Goal: Register for event/course

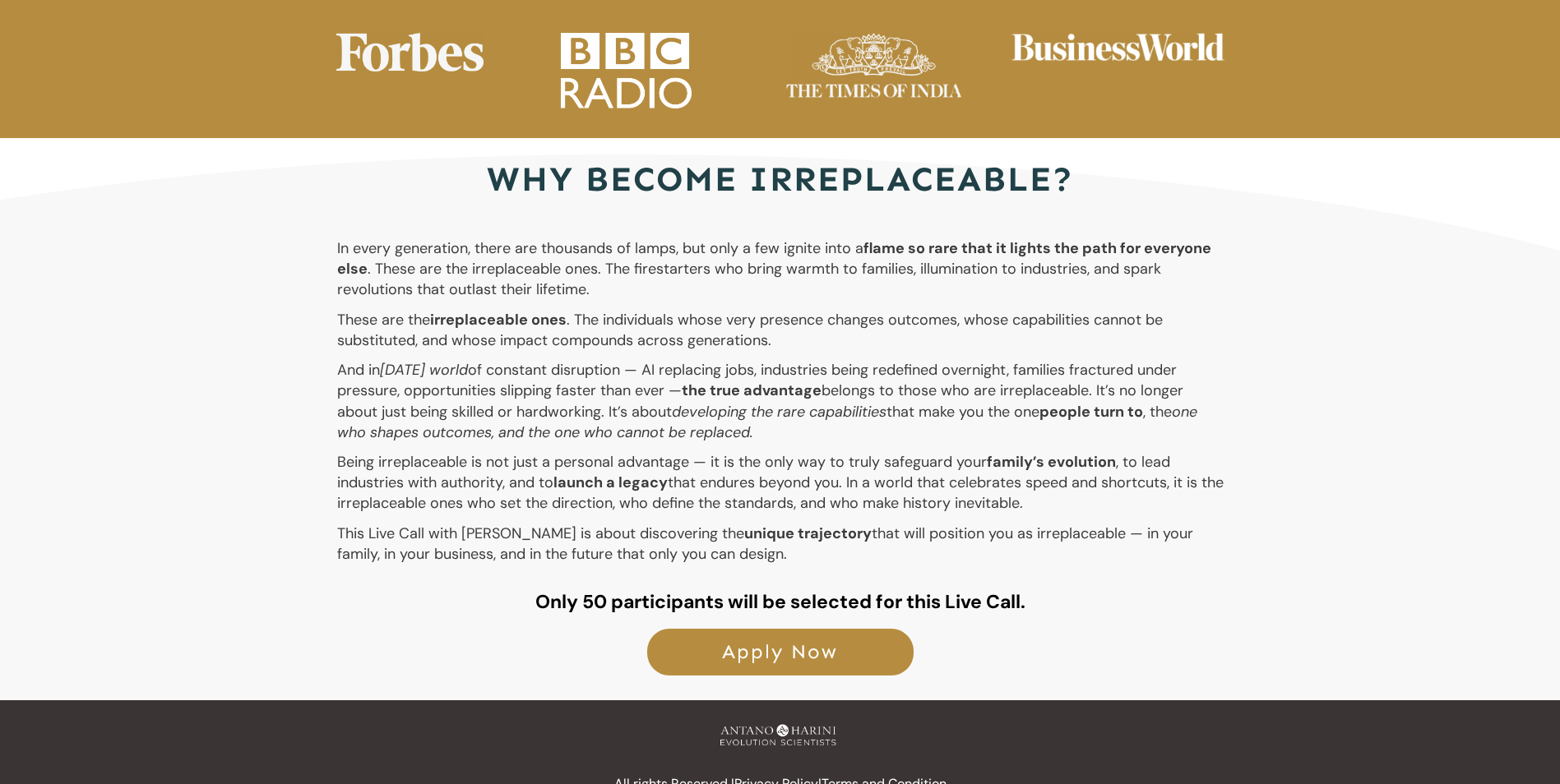
scroll to position [2925, 0]
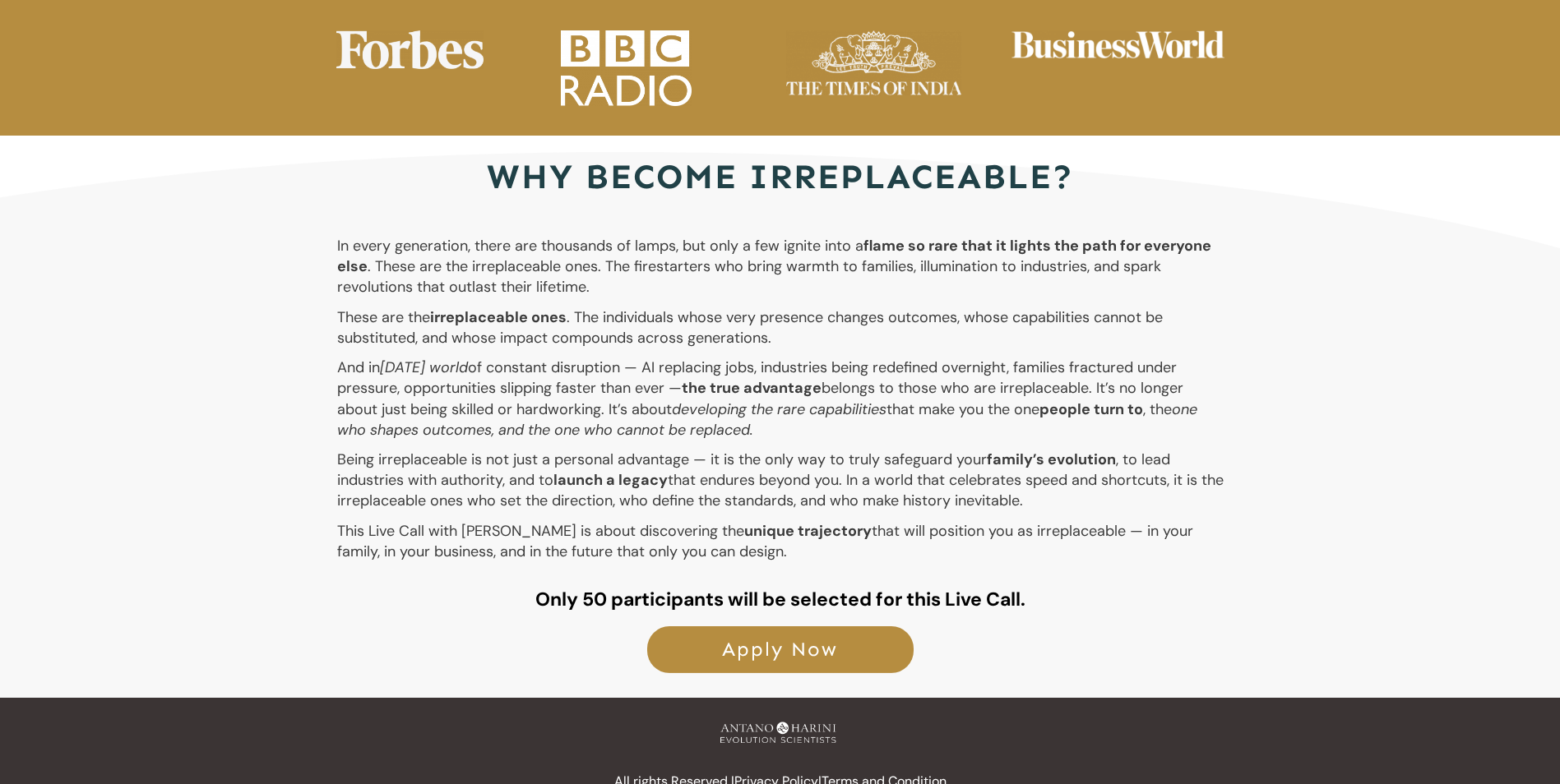
click at [815, 638] on span "Apply Now" at bounding box center [780, 650] width 230 height 24
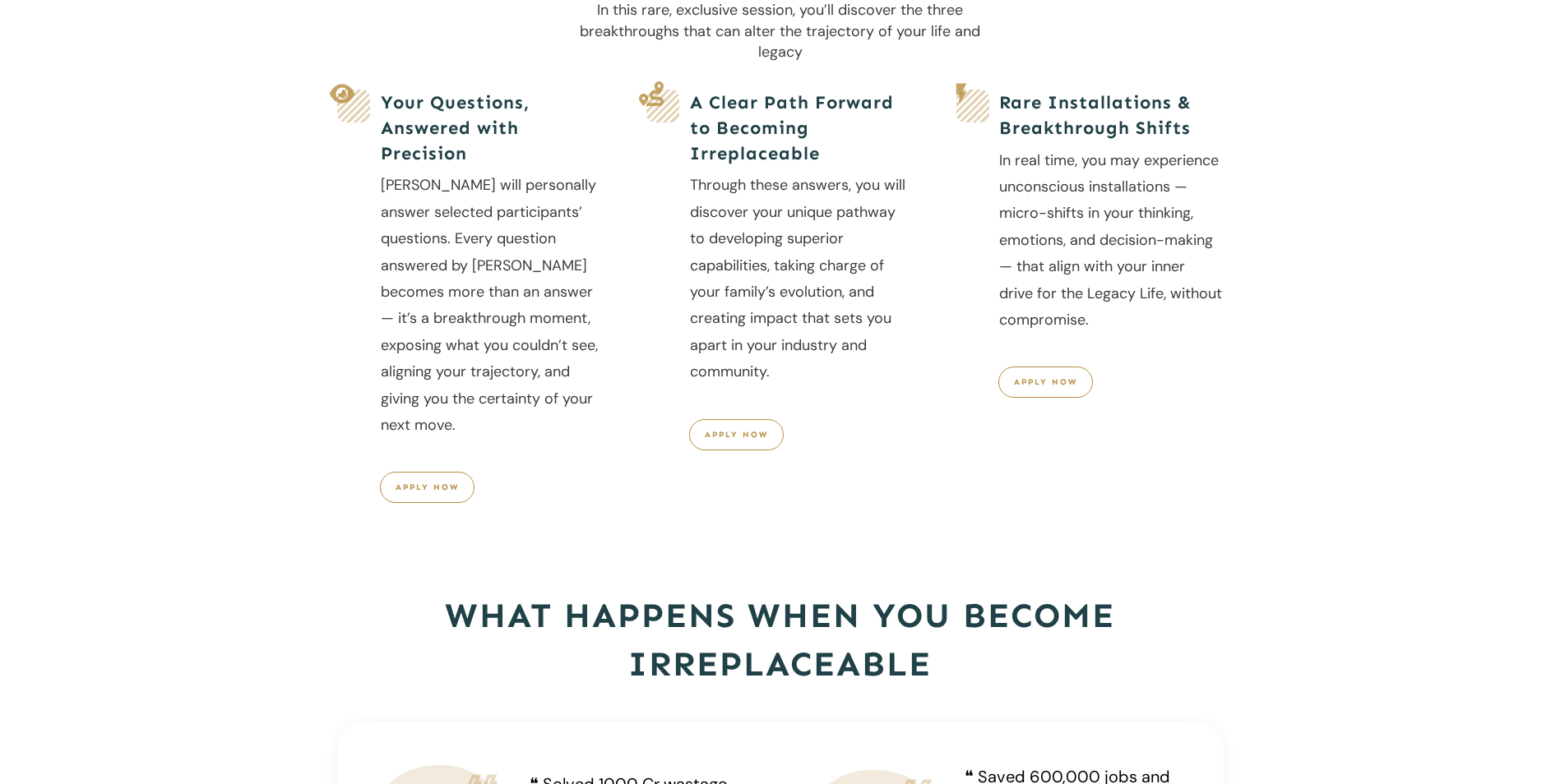
scroll to position [0, 0]
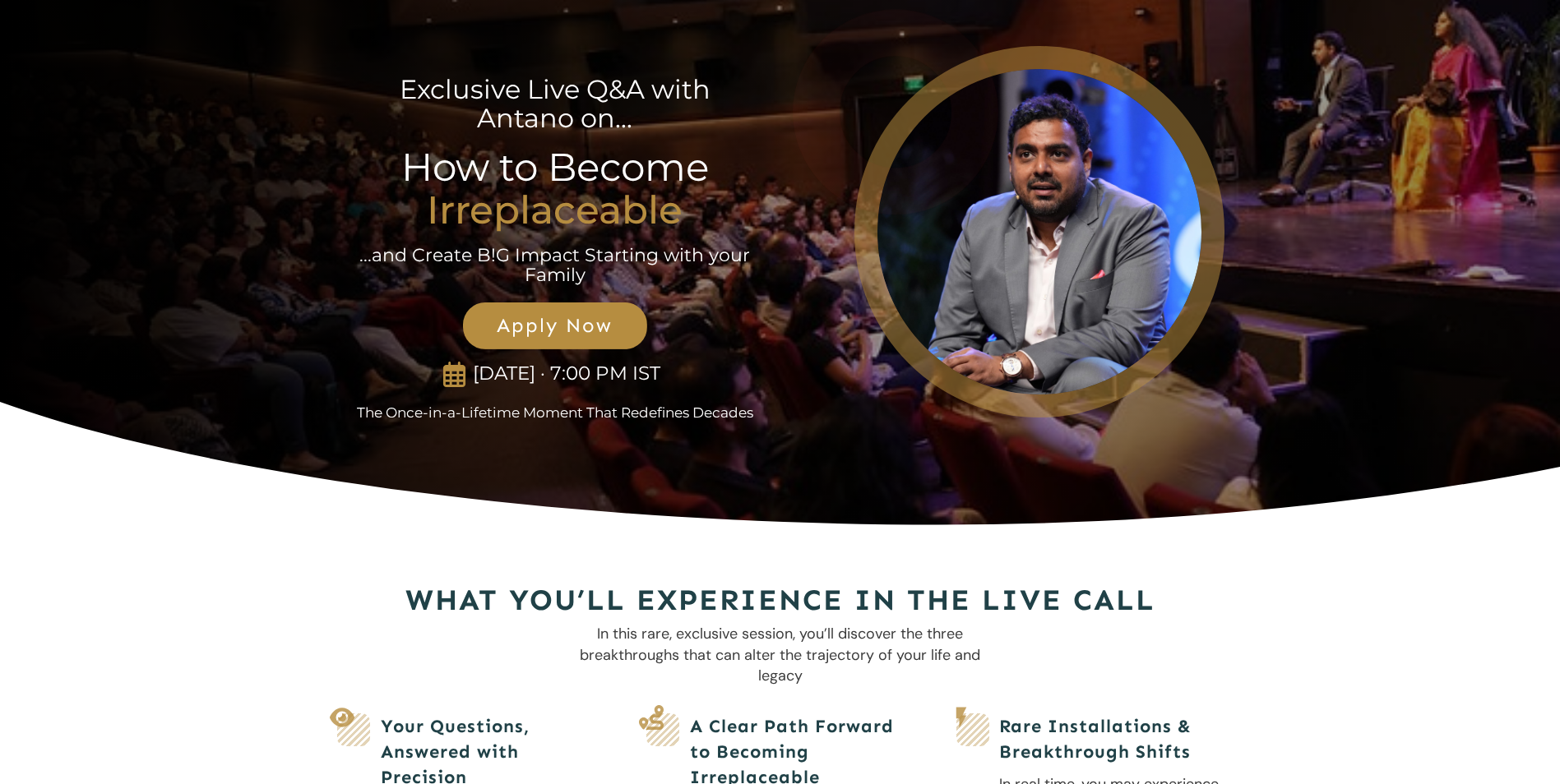
click at [1179, 222] on div at bounding box center [1039, 231] width 368 height 370
drag, startPoint x: 1098, startPoint y: 230, endPoint x: 681, endPoint y: 336, distance: 430.3
click at [681, 336] on div "Exclusive Live Q&A with Antano on... How to Become Irreplaceable ...and Create …" at bounding box center [774, 232] width 900 height 381
drag, startPoint x: 681, startPoint y: 336, endPoint x: 1069, endPoint y: 209, distance: 408.3
click at [1069, 204] on div at bounding box center [1039, 231] width 368 height 370
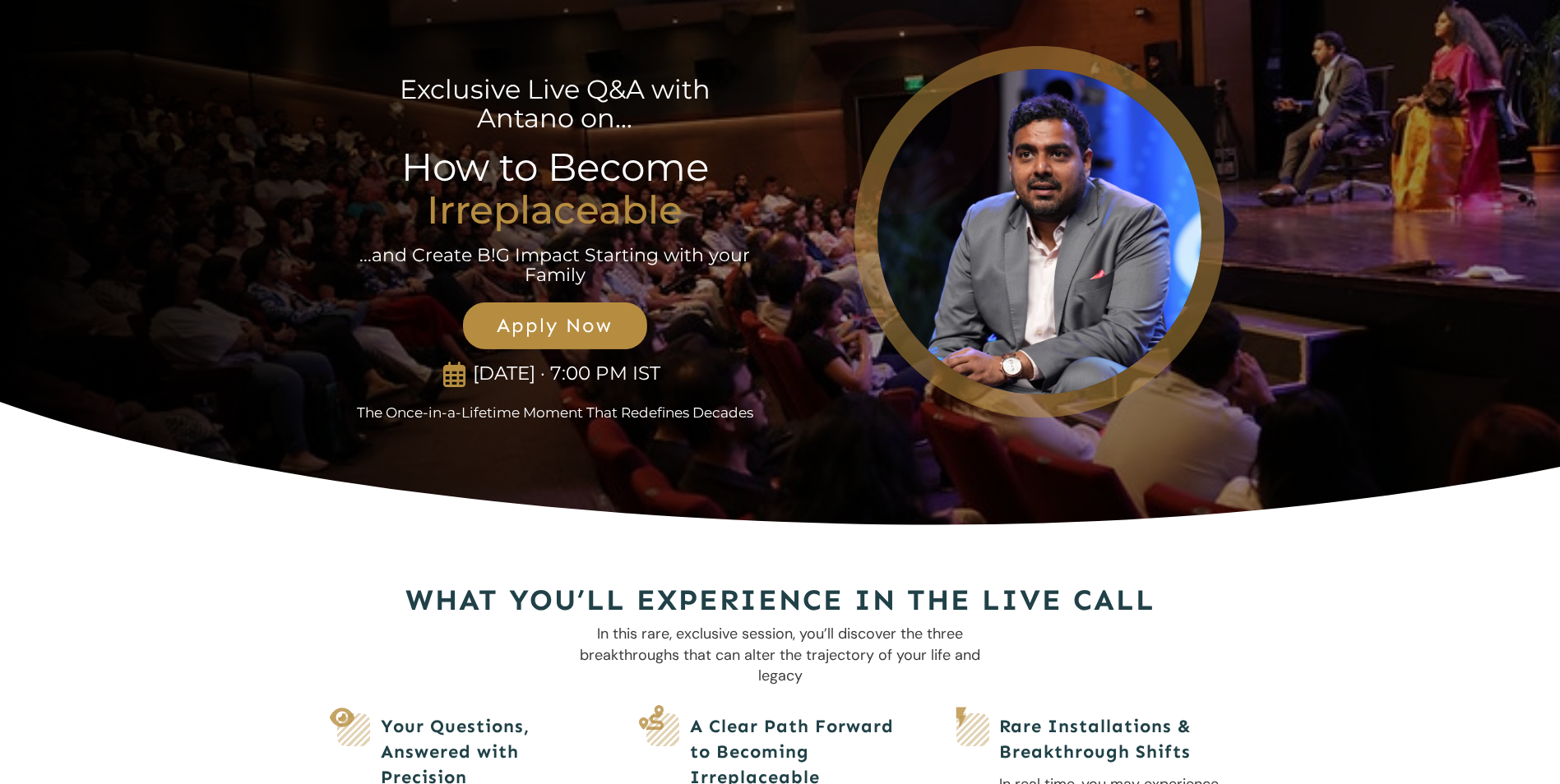
drag, startPoint x: 971, startPoint y: 365, endPoint x: 974, endPoint y: 449, distance: 84.1
click at [978, 448] on div "Exclusive Live Q&A with Antano on... How to Become Irreplaceable ...and Create …" at bounding box center [780, 282] width 888 height 482
drag, startPoint x: 445, startPoint y: 376, endPoint x: 643, endPoint y: 362, distance: 198.5
click at [643, 363] on p "[DATE] · 7:00 PM IST" at bounding box center [567, 374] width 201 height 23
drag, startPoint x: 643, startPoint y: 362, endPoint x: 676, endPoint y: 422, distance: 68.5
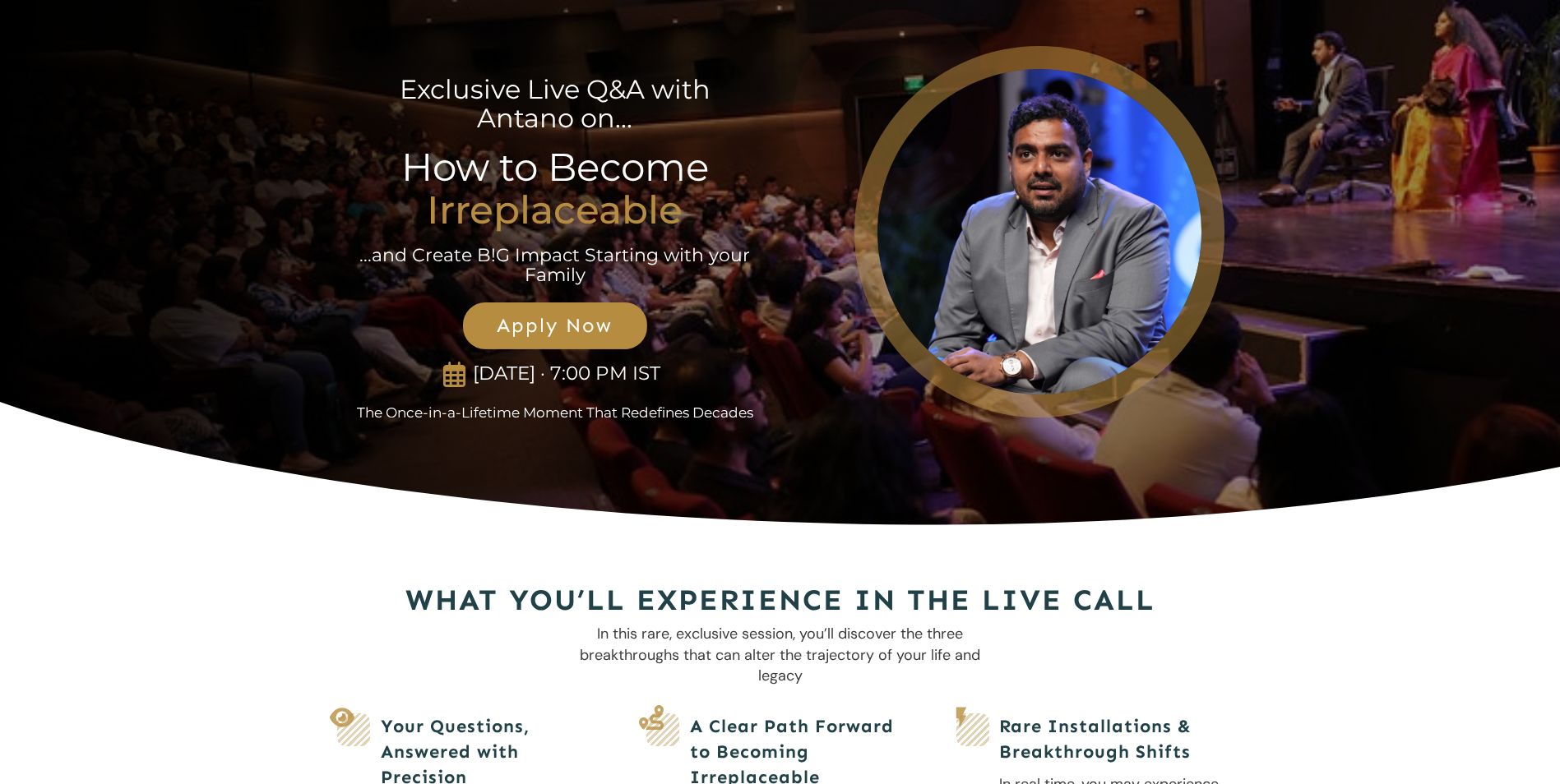
click at [728, 420] on p "The Once-in-a-Lifetime Moment That Redefines Decades" at bounding box center [555, 412] width 437 height 16
drag, startPoint x: 376, startPoint y: 417, endPoint x: 640, endPoint y: 412, distance: 264.0
click at [640, 412] on p "The Once-in-a-Lifetime Moment That Redefines Decades" at bounding box center [555, 412] width 437 height 16
drag, startPoint x: 640, startPoint y: 412, endPoint x: 778, endPoint y: 451, distance: 143.4
click at [778, 451] on div "Exclusive Live Q&A with Antano on... How to Become Irreplaceable ...and Create …" at bounding box center [780, 282] width 888 height 482
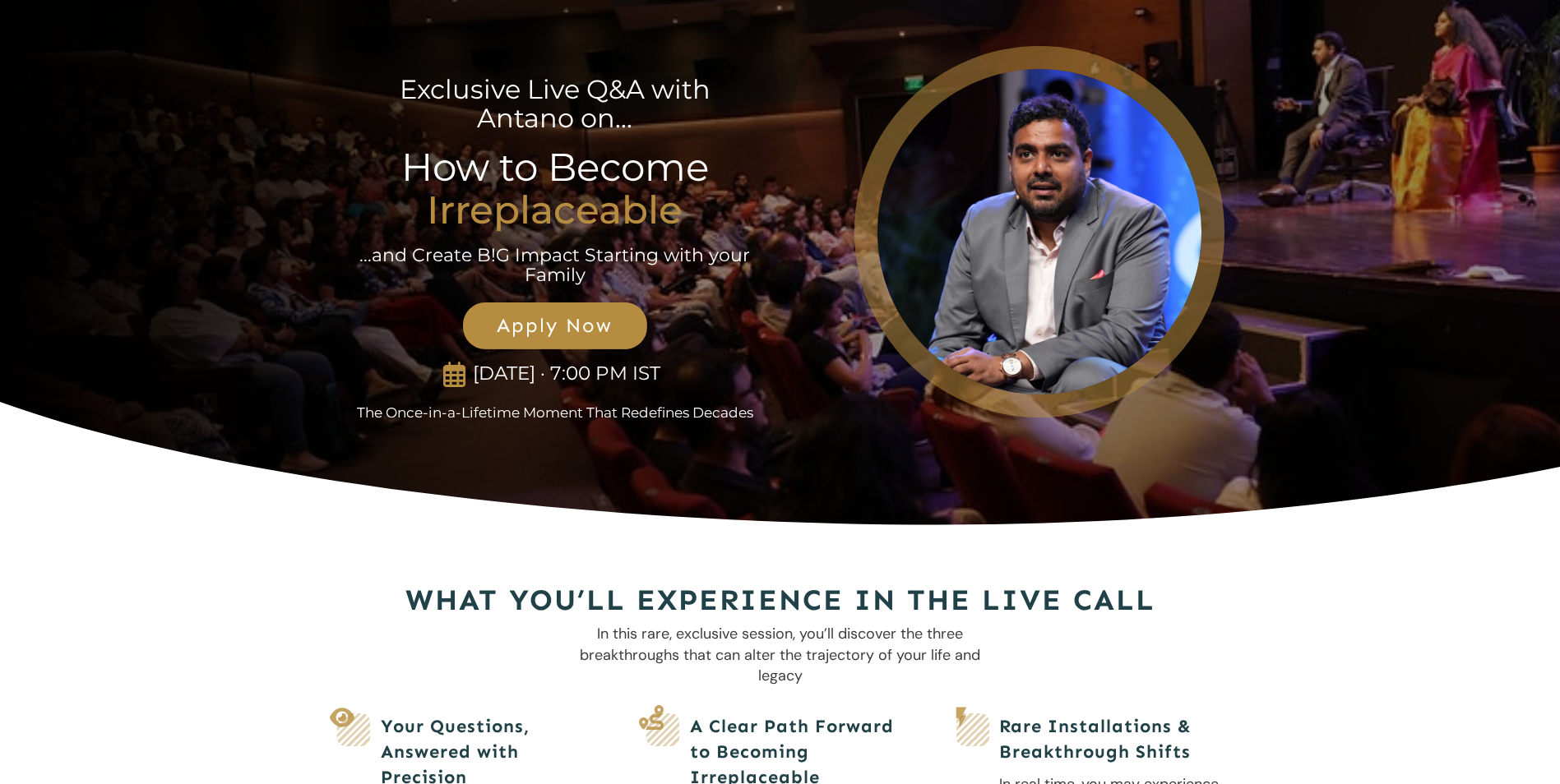
click at [893, 86] on div at bounding box center [895, 112] width 206 height 206
click at [587, 321] on span "Apply Now" at bounding box center [555, 326] width 148 height 24
